Goal: Transaction & Acquisition: Purchase product/service

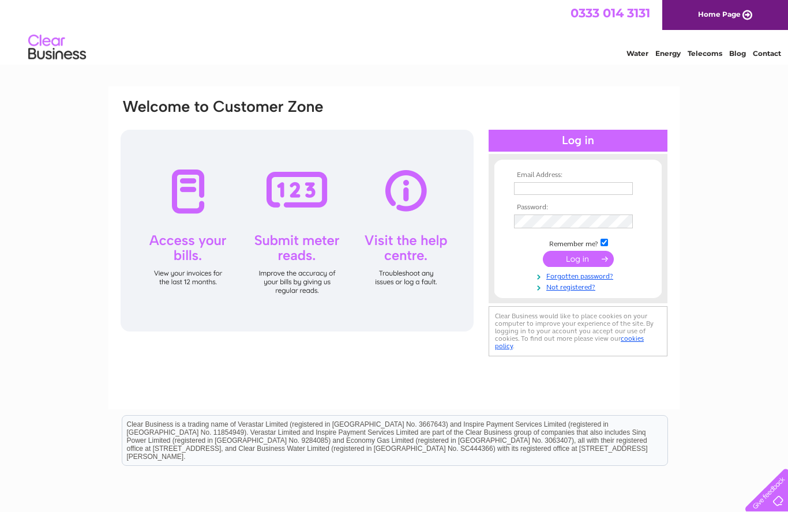
click at [528, 190] on input "text" at bounding box center [573, 188] width 119 height 13
type input "Kingsley2470@hotmail.com"
click at [573, 263] on input "submit" at bounding box center [578, 260] width 71 height 16
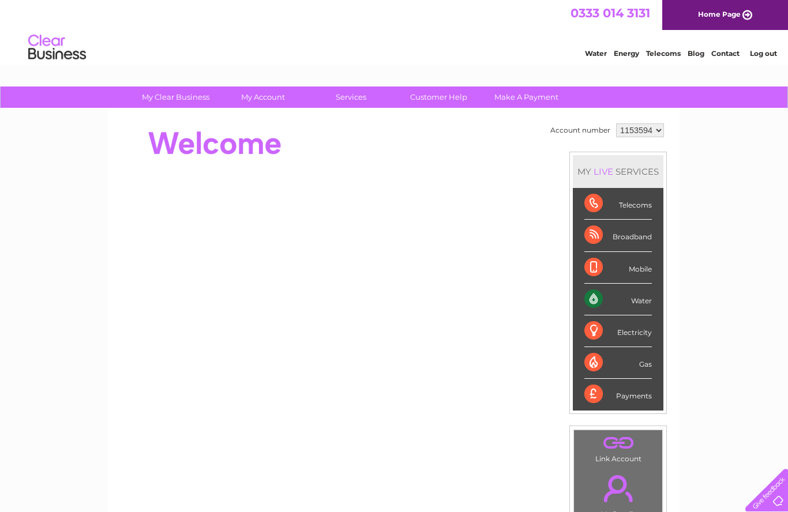
click at [654, 130] on select "1153594" at bounding box center [640, 130] width 48 height 14
click at [657, 133] on select "1153594" at bounding box center [640, 130] width 48 height 14
click at [659, 130] on select "1153594" at bounding box center [640, 130] width 48 height 14
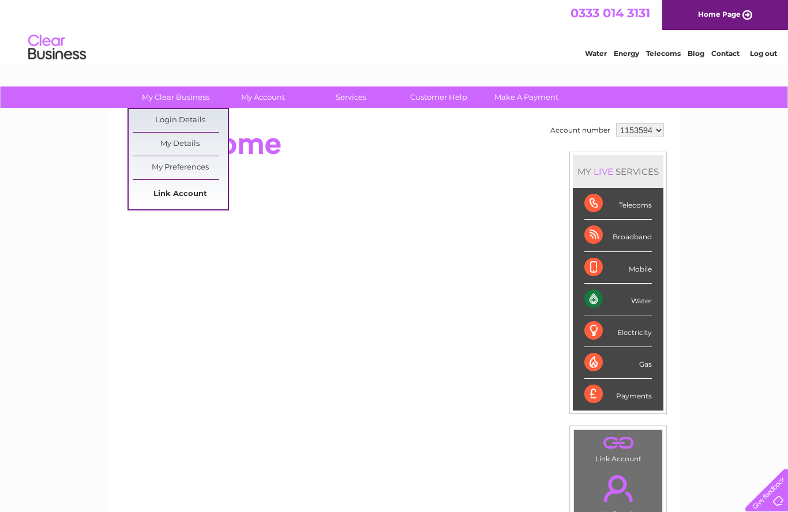
click at [183, 196] on link "Link Account" at bounding box center [180, 194] width 95 height 23
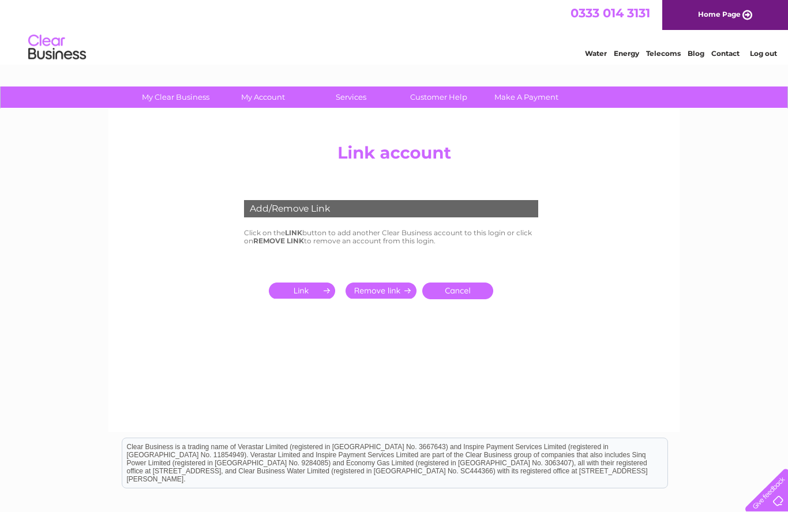
click at [308, 291] on input "submit" at bounding box center [304, 291] width 71 height 16
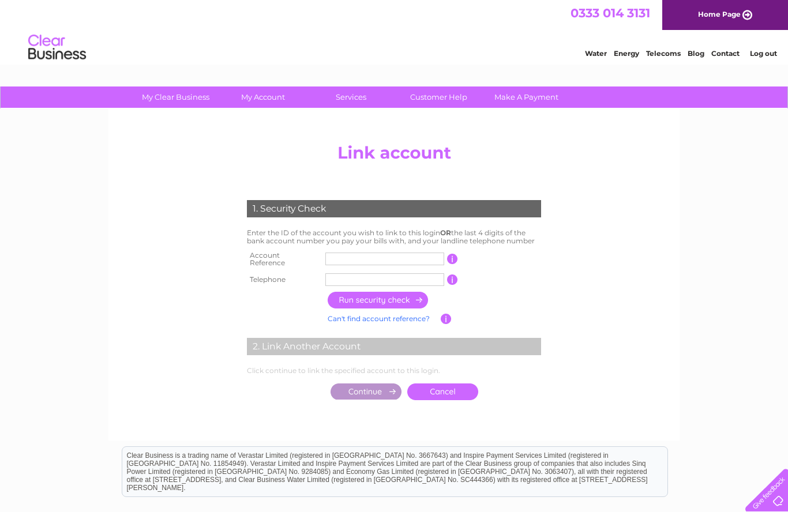
click at [337, 253] on input "text" at bounding box center [384, 259] width 119 height 13
type input "1"
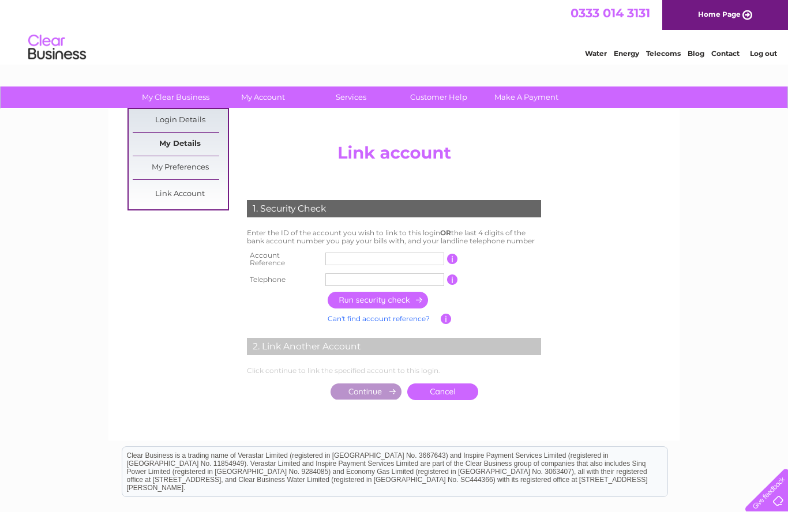
click at [185, 145] on link "My Details" at bounding box center [180, 144] width 95 height 23
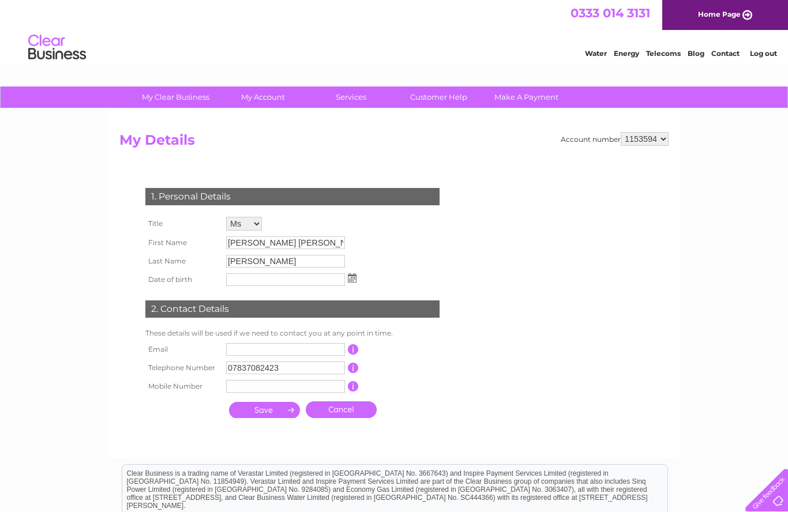
click at [743, 333] on div "My Clear Business Login Details My Details My Preferences Link Account My Accou…" at bounding box center [394, 371] width 788 height 569
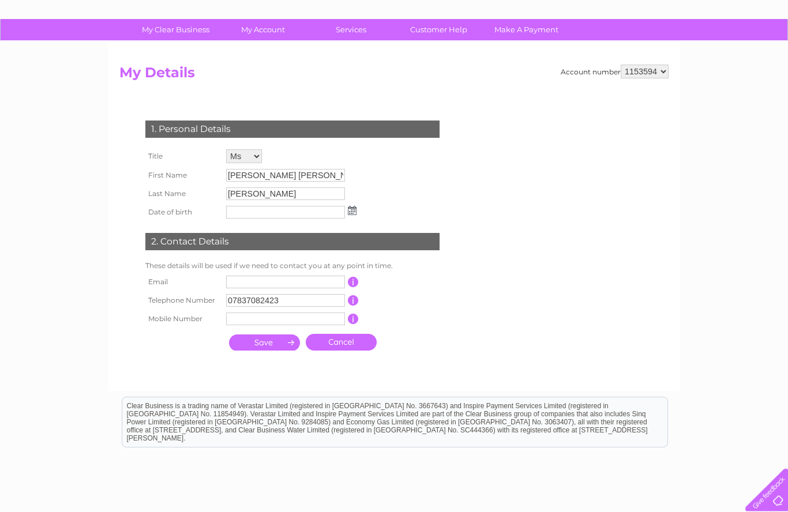
scroll to position [68, 0]
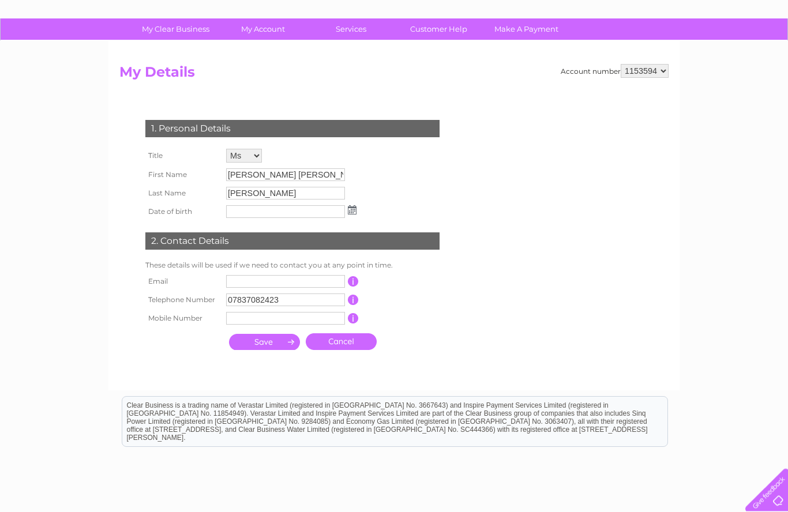
click at [345, 350] on link "Cancel" at bounding box center [341, 342] width 71 height 17
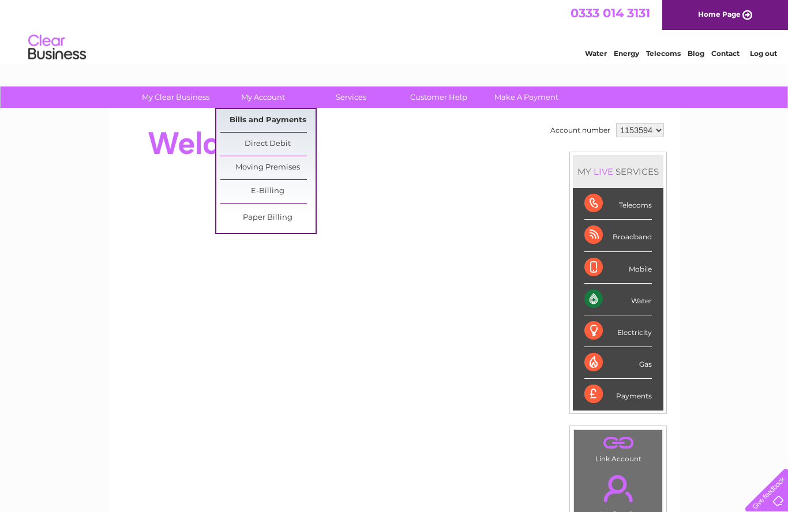
click at [282, 118] on link "Bills and Payments" at bounding box center [267, 120] width 95 height 23
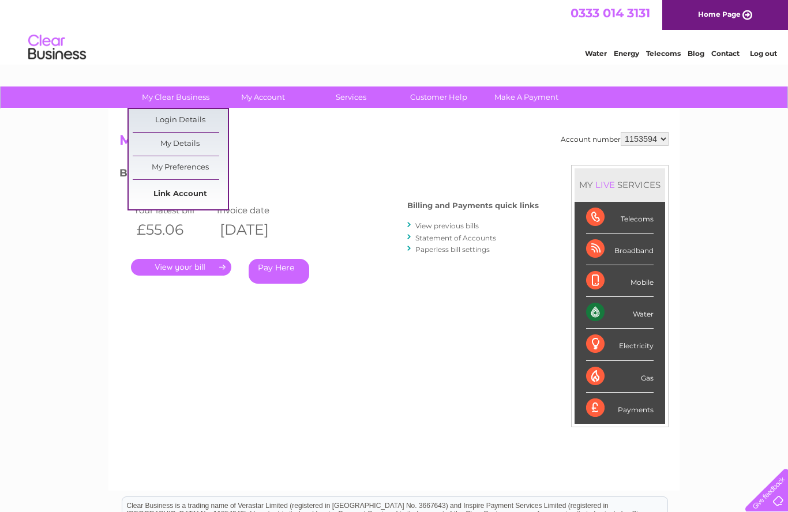
click at [169, 194] on link "Link Account" at bounding box center [180, 194] width 95 height 23
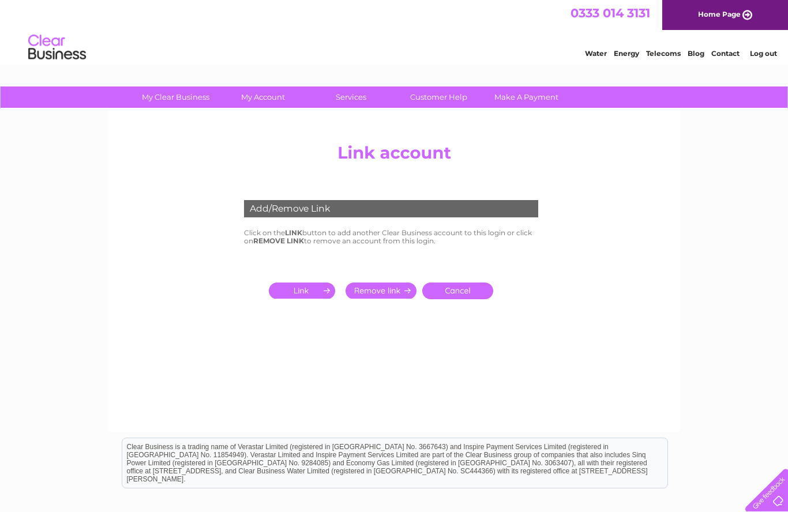
click at [305, 283] on input "submit" at bounding box center [304, 291] width 71 height 16
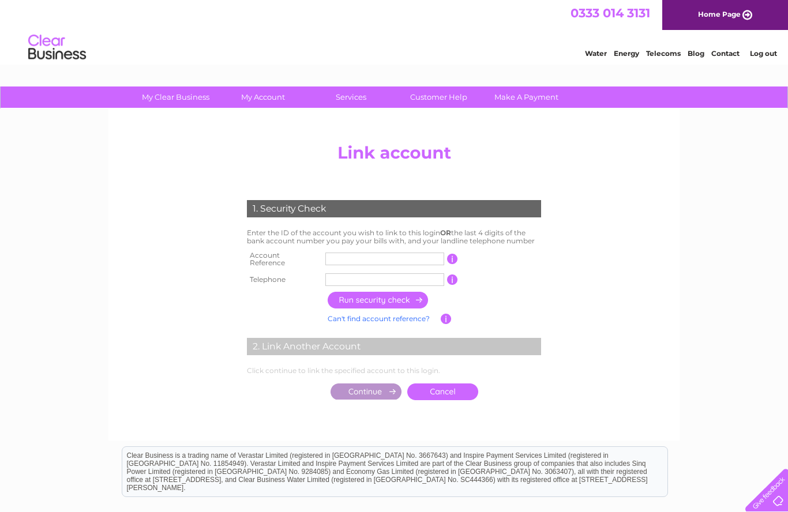
click at [336, 257] on input "text" at bounding box center [384, 259] width 119 height 13
type input "30322621"
click at [332, 282] on input "text" at bounding box center [384, 279] width 119 height 13
type input "01355241312"
click at [383, 295] on input "button" at bounding box center [379, 300] width 102 height 17
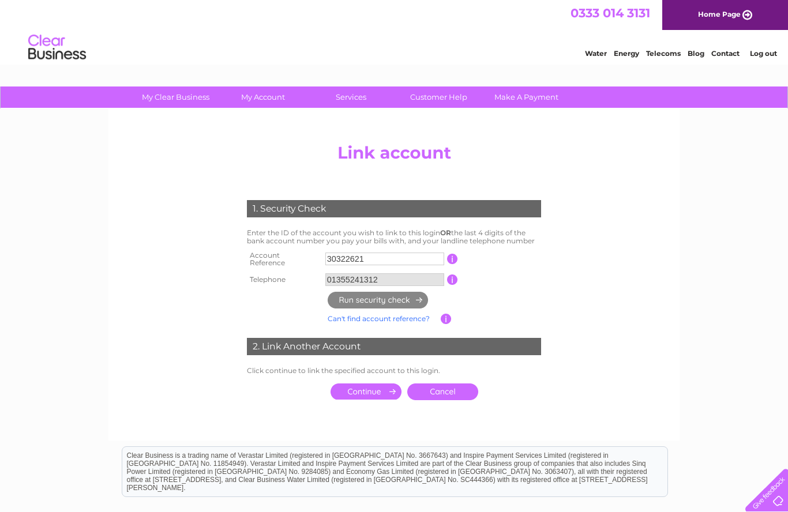
click at [368, 384] on input "submit" at bounding box center [366, 392] width 71 height 16
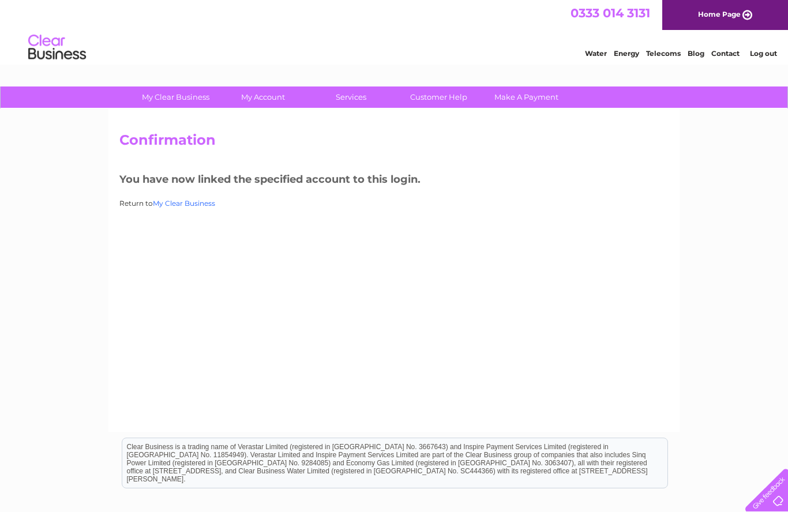
click at [185, 199] on link "My Clear Business" at bounding box center [184, 203] width 62 height 9
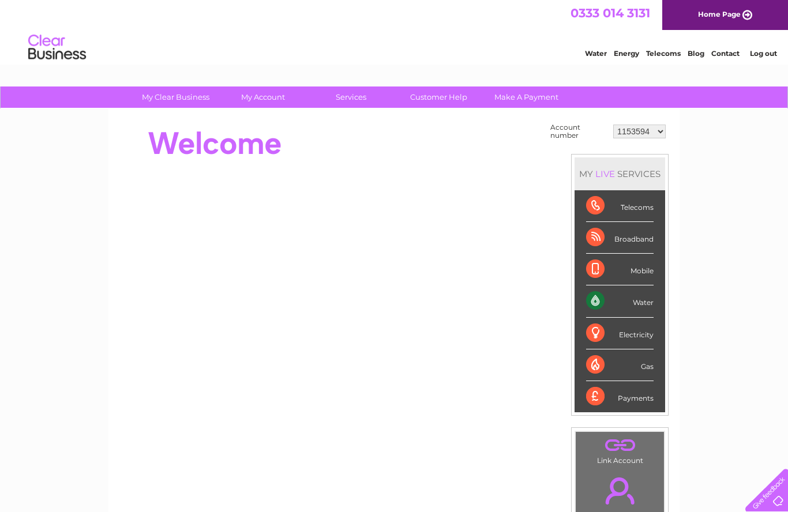
click at [661, 128] on select "1153594 30322621" at bounding box center [639, 132] width 53 height 14
select select "30322621"
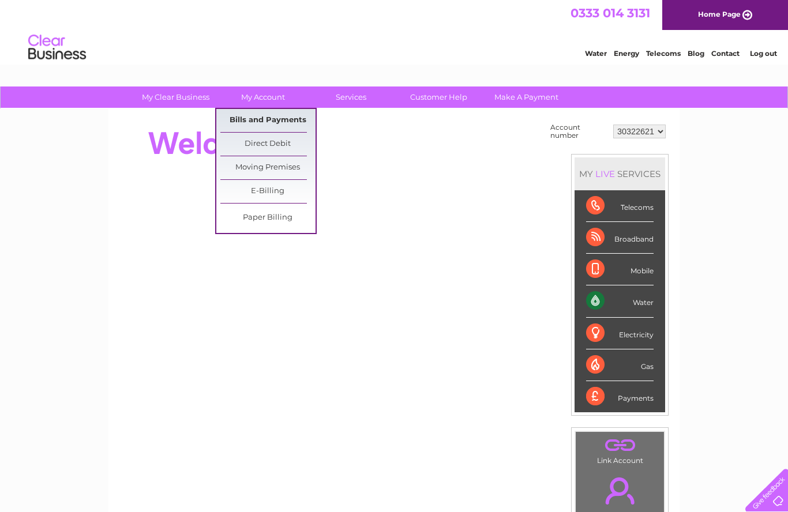
click at [267, 117] on link "Bills and Payments" at bounding box center [267, 120] width 95 height 23
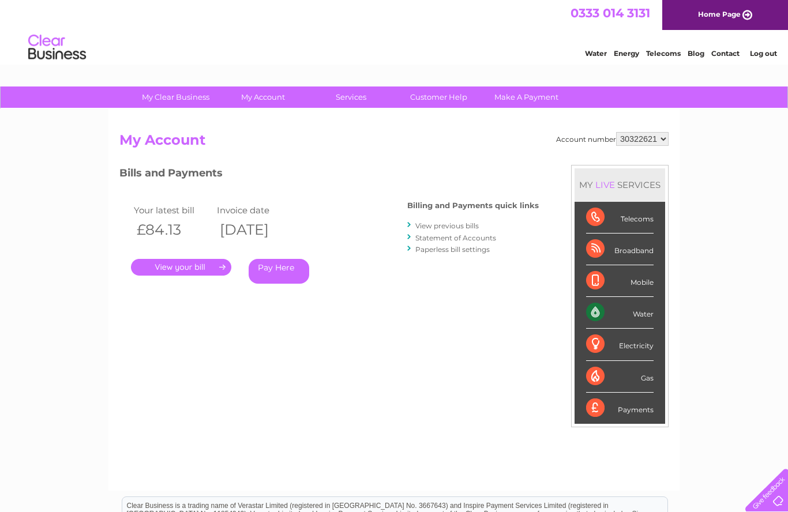
click at [279, 269] on link "Pay Here" at bounding box center [279, 271] width 61 height 25
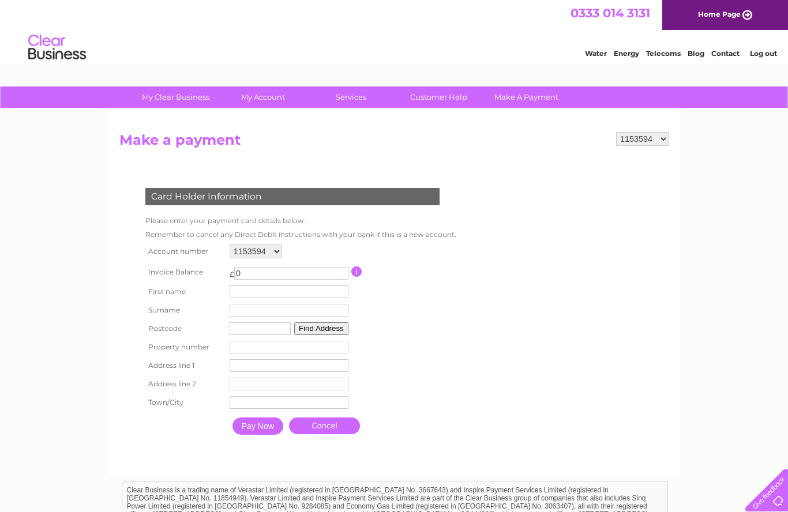
click at [248, 272] on input "0" at bounding box center [291, 273] width 114 height 13
type input "84.13"
click at [250, 294] on input "text" at bounding box center [289, 292] width 119 height 13
click at [333, 436] on link "Cancel" at bounding box center [325, 427] width 71 height 17
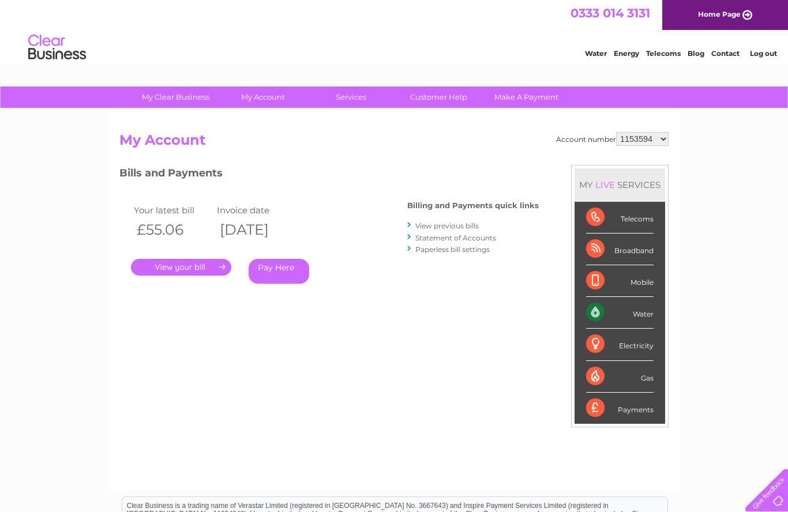
click at [763, 54] on link "Log out" at bounding box center [763, 53] width 27 height 9
